Goal: Task Accomplishment & Management: Complete application form

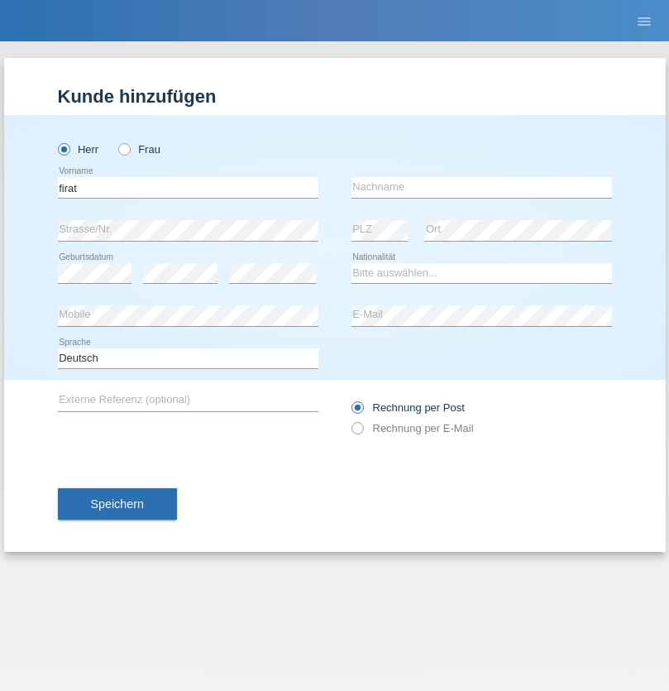
type input "firat"
click at [481, 187] on input "text" at bounding box center [481, 187] width 261 height 21
type input "kara"
select select "CH"
radio input "true"
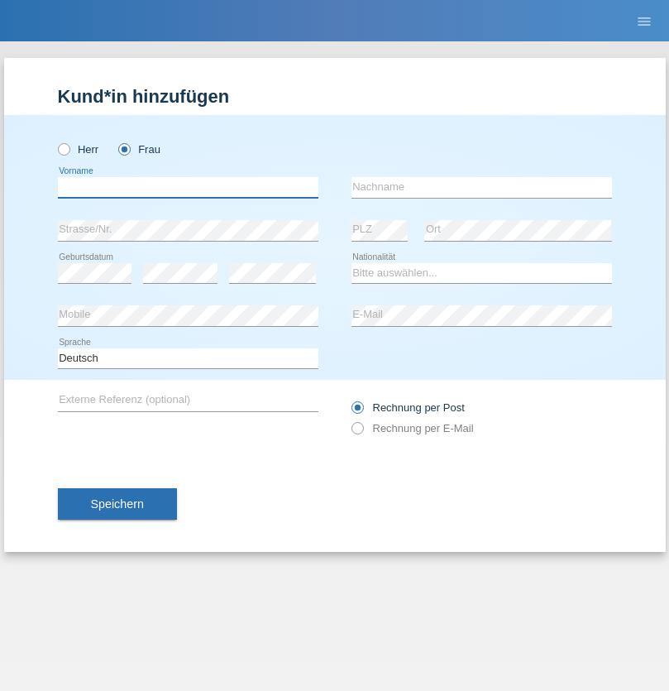
click at [188, 187] on input "text" at bounding box center [188, 187] width 261 height 21
type input "Nuria"
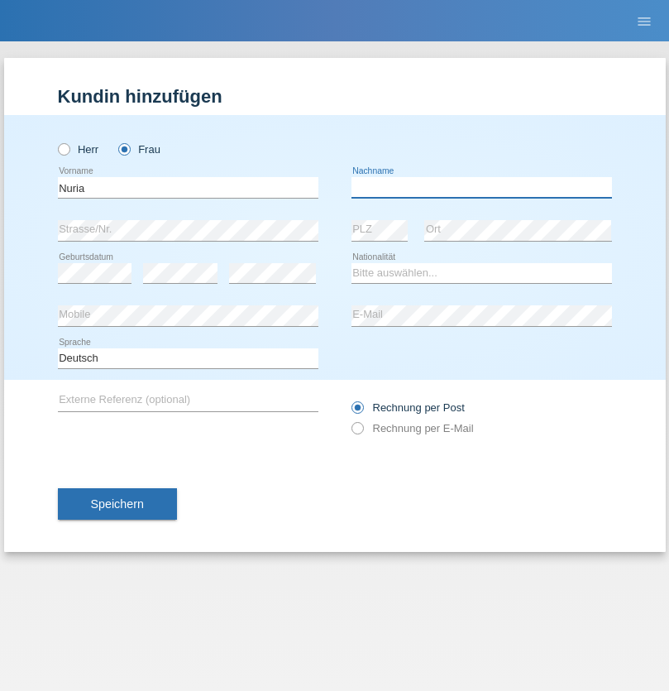
click at [481, 187] on input "text" at bounding box center [481, 187] width 261 height 21
type input "D'Antino"
select select "CH"
